Goal: Information Seeking & Learning: Learn about a topic

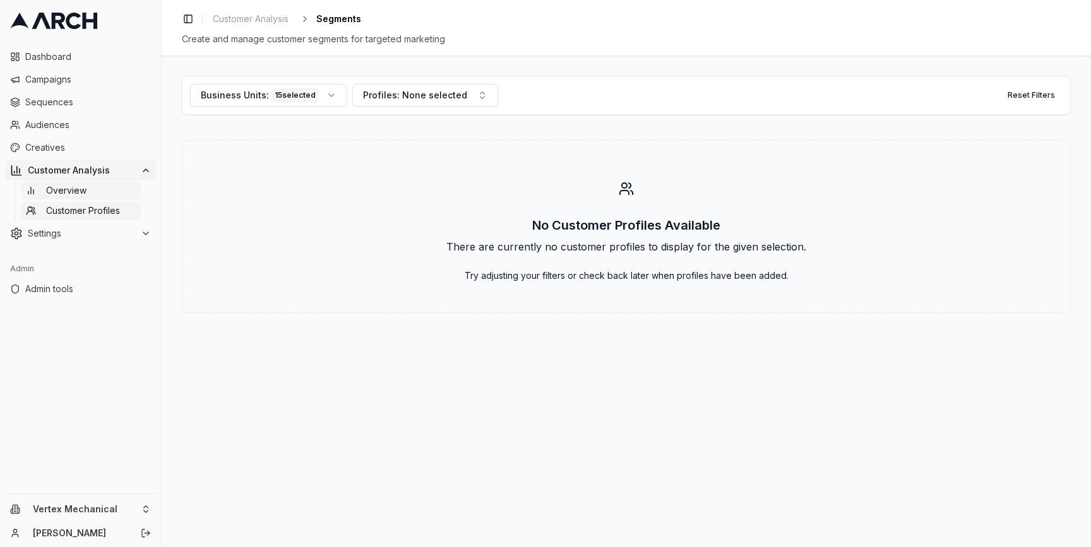
click at [119, 191] on link "Overview" at bounding box center [81, 191] width 120 height 18
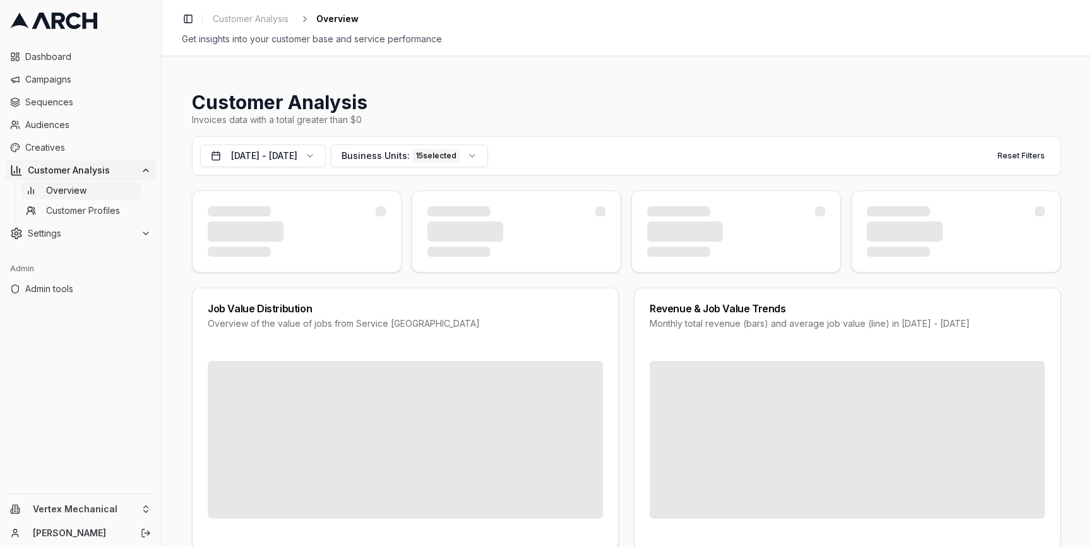
click at [172, 232] on div "Customer Analysis Invoices data with a total greater than $0 [DATE] - [DATE] Bu…" at bounding box center [626, 302] width 929 height 492
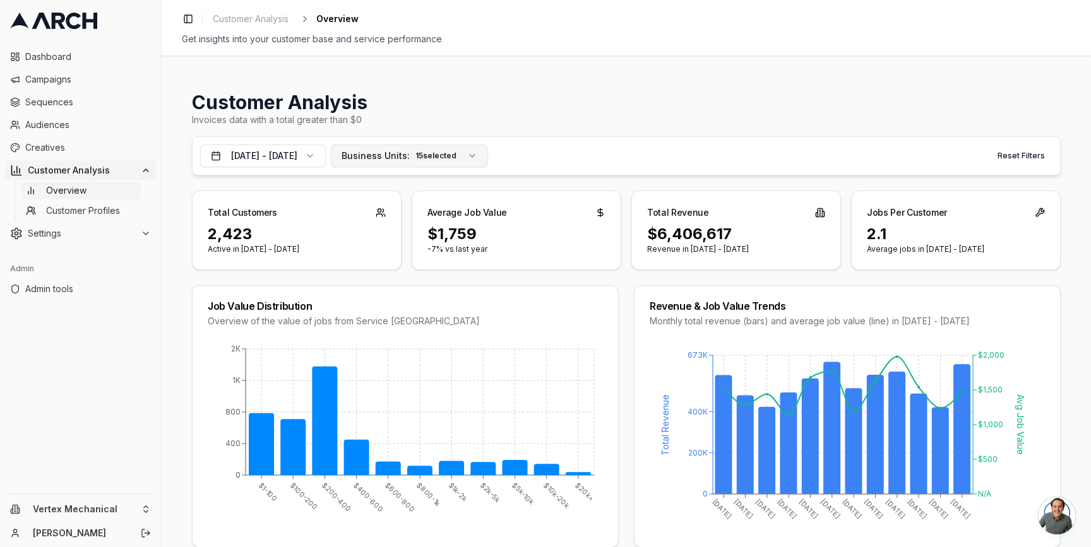
click at [398, 153] on span "Business Units:" at bounding box center [375, 156] width 68 height 13
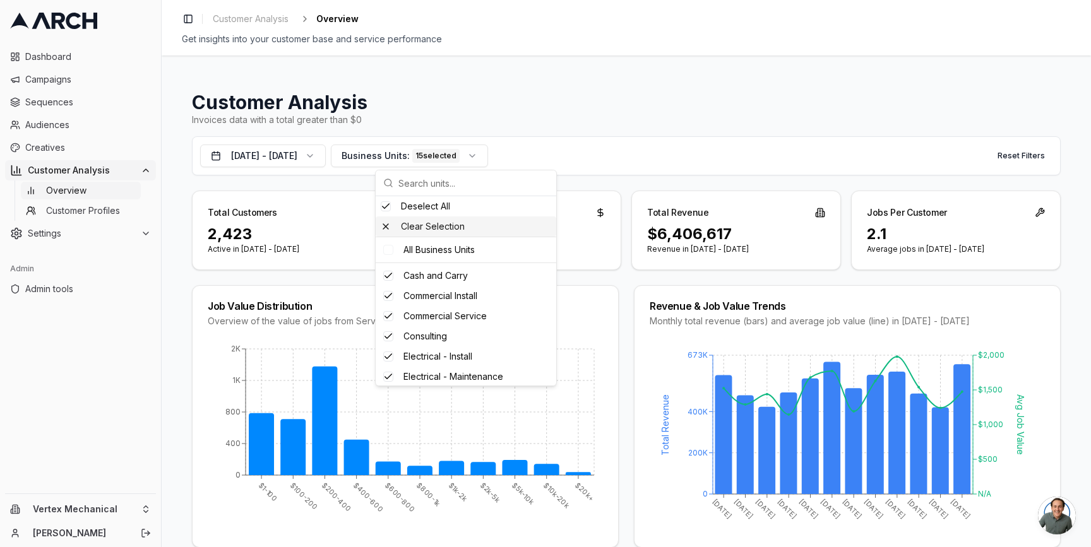
click at [412, 223] on div "Clear Selection" at bounding box center [465, 226] width 180 height 20
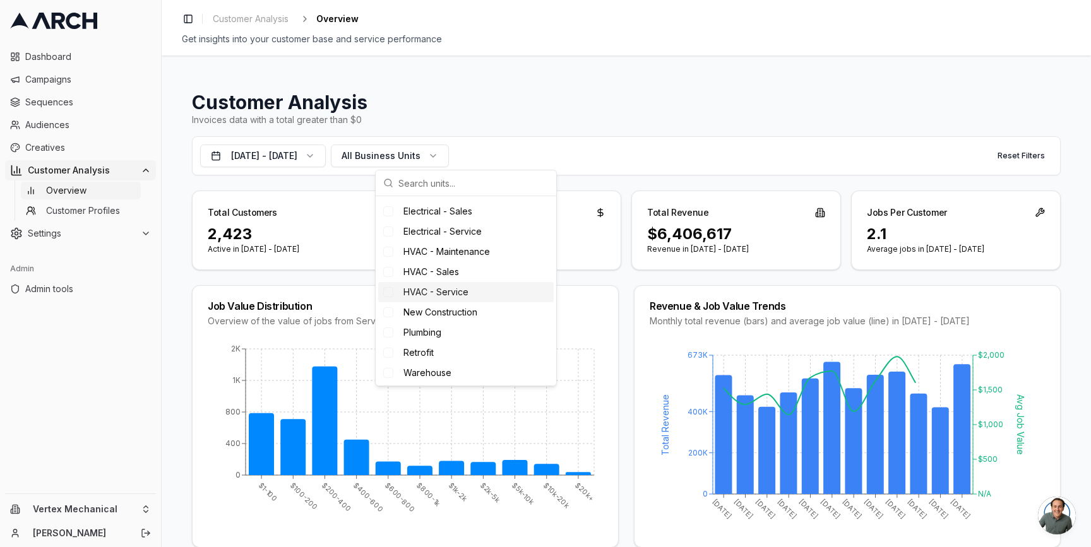
click at [436, 292] on span "HVAC - Service" at bounding box center [435, 292] width 65 height 13
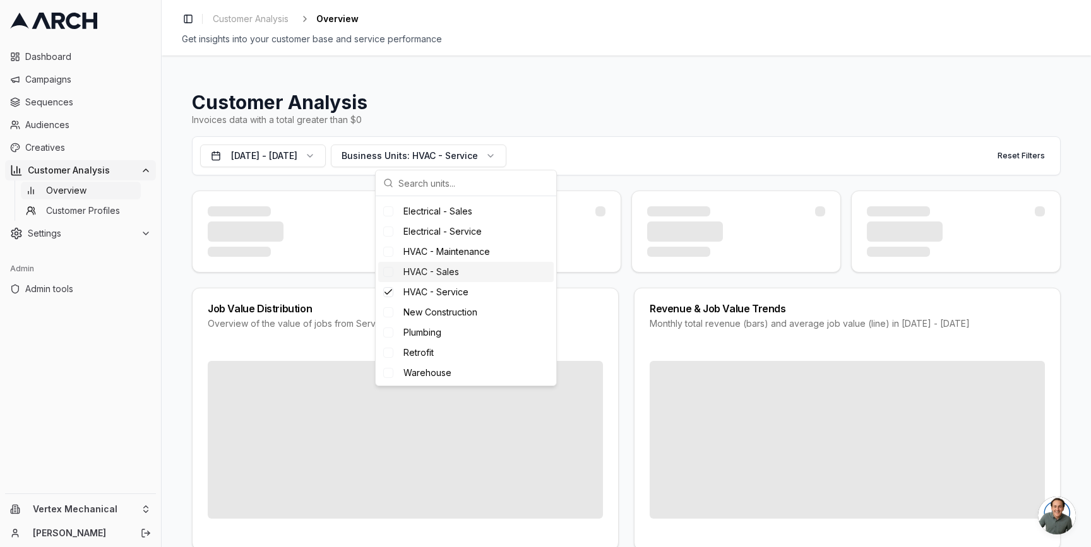
click at [432, 271] on span "HVAC - Sales" at bounding box center [431, 272] width 56 height 13
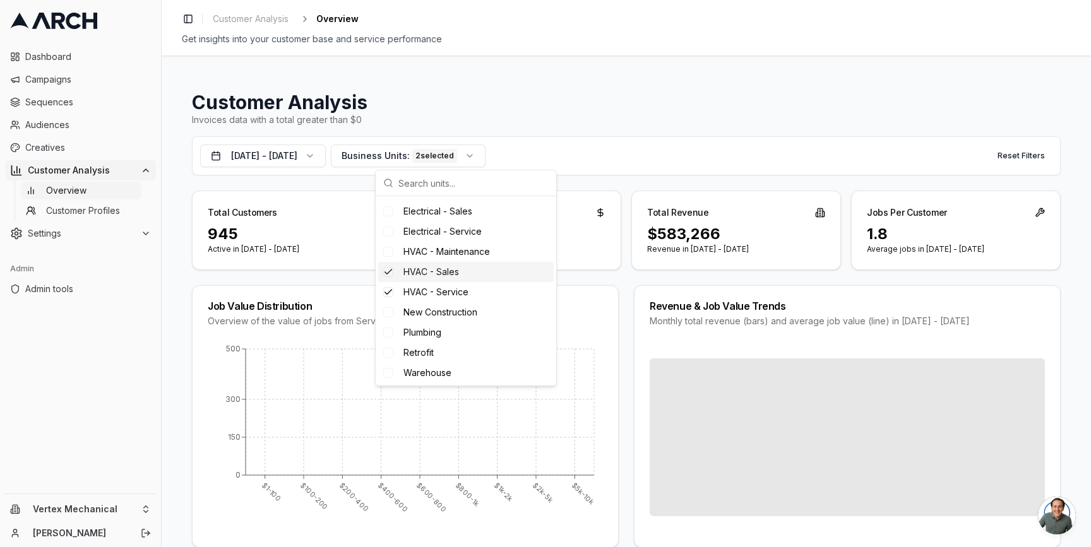
click at [429, 259] on div "HVAC - Maintenance" at bounding box center [465, 252] width 175 height 20
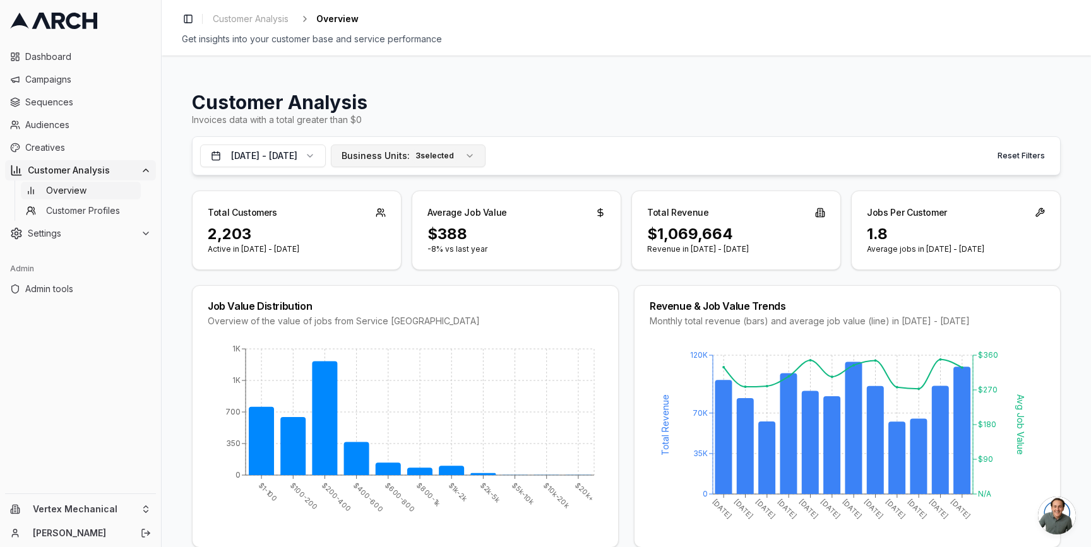
click at [410, 159] on span "Business Units:" at bounding box center [375, 156] width 68 height 13
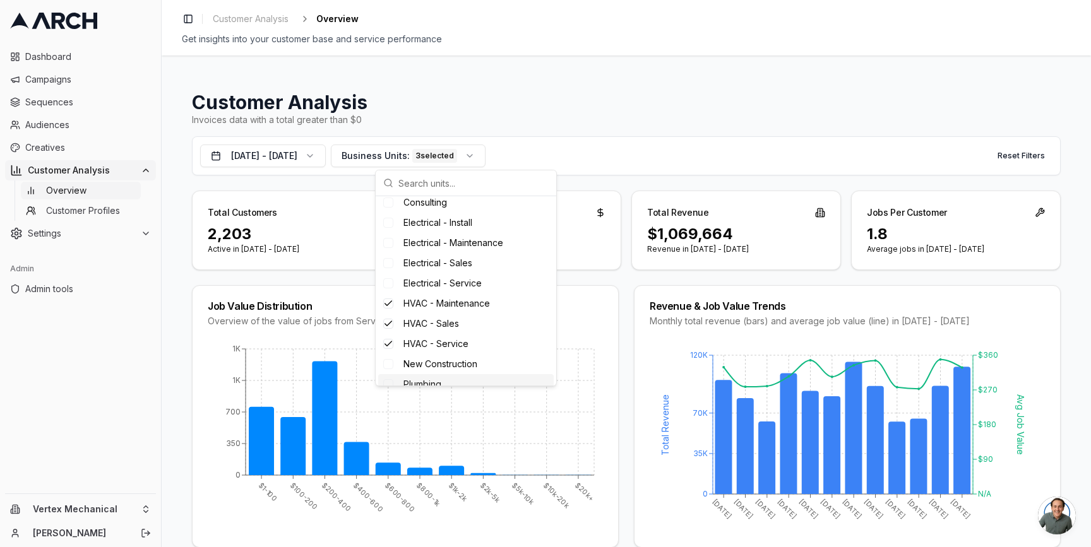
scroll to position [0, 0]
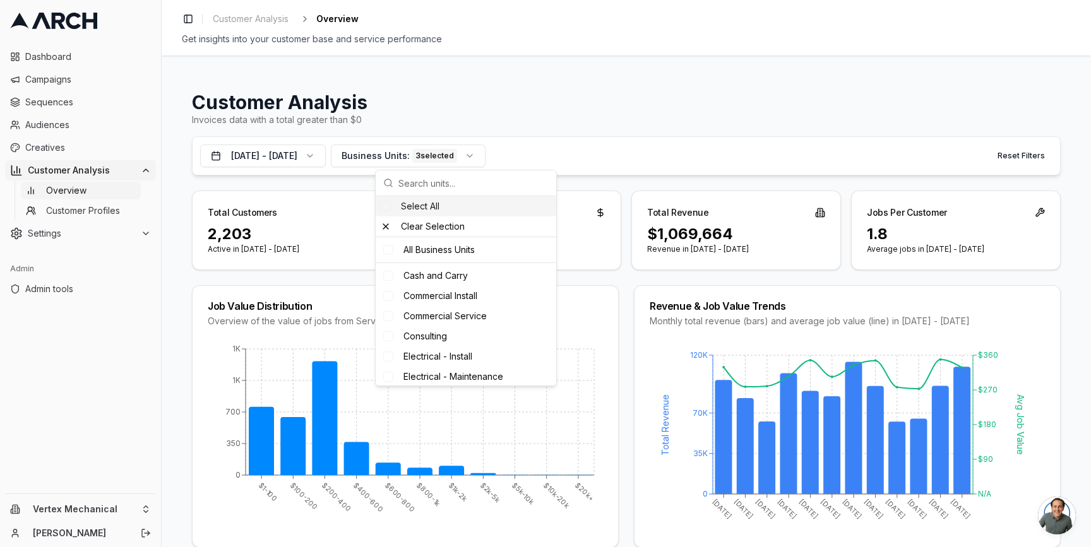
click at [573, 174] on div "Jul 1, 2024 - Jun 30, 2025 Business Units: 3 selected Reset Filters" at bounding box center [626, 155] width 868 height 39
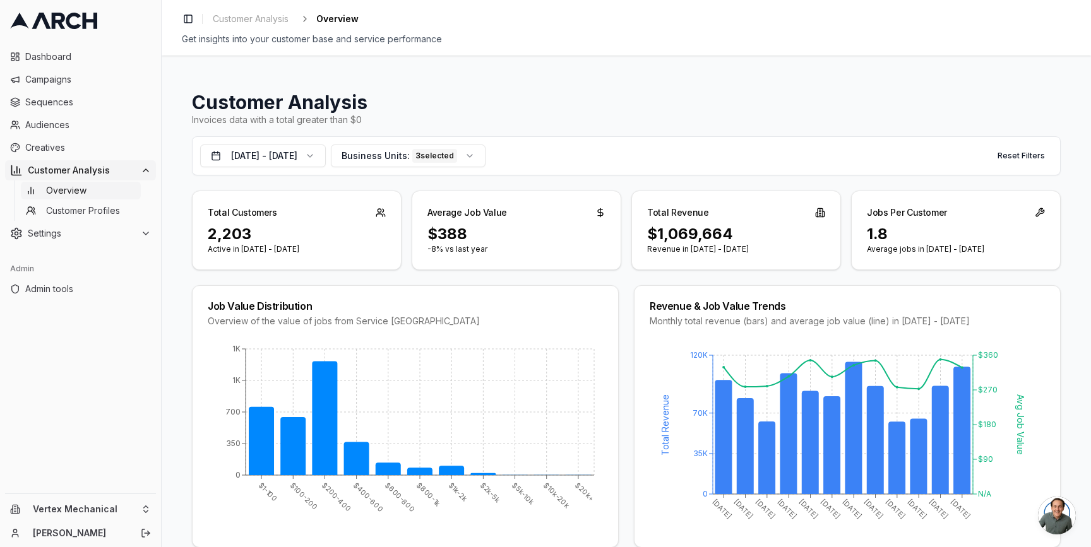
click at [492, 211] on div "Average Job Value" at bounding box center [467, 212] width 80 height 13
click at [506, 212] on div "Average Job Value" at bounding box center [516, 207] width 208 height 33
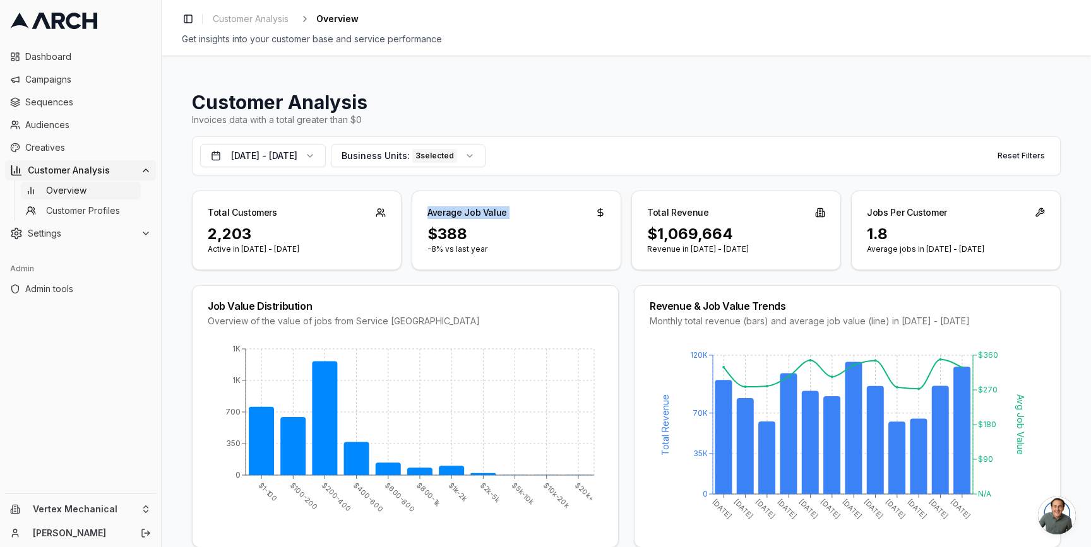
click at [506, 212] on div "Average Job Value" at bounding box center [516, 207] width 208 height 33
click at [477, 217] on div "Average Job Value" at bounding box center [467, 212] width 80 height 13
click at [474, 216] on div "Average Job Value" at bounding box center [467, 212] width 80 height 13
